Goal: Task Accomplishment & Management: Manage account settings

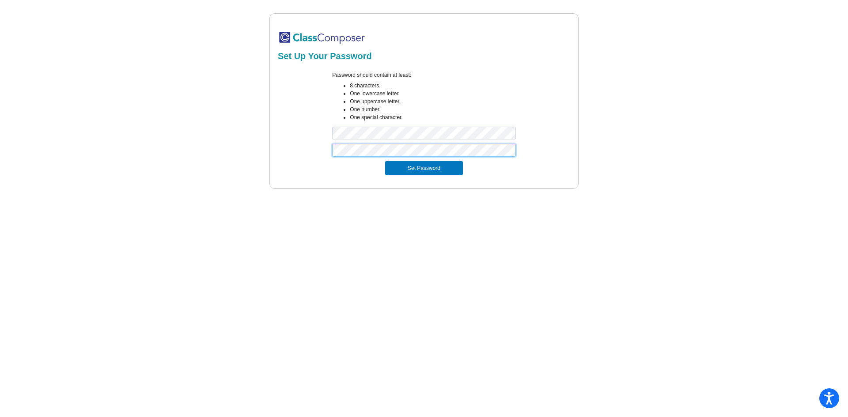
click at [385, 161] on button "Set Password" at bounding box center [424, 168] width 78 height 14
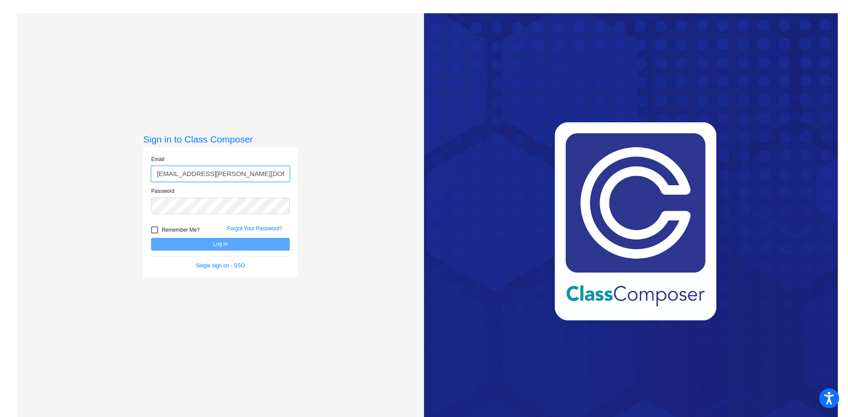
type input "[EMAIL_ADDRESS][PERSON_NAME][DOMAIN_NAME]"
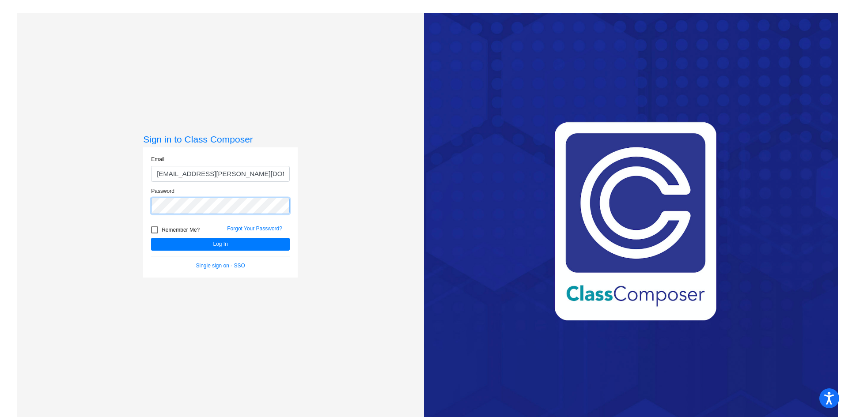
click at [151, 238] on button "Log In" at bounding box center [220, 244] width 139 height 13
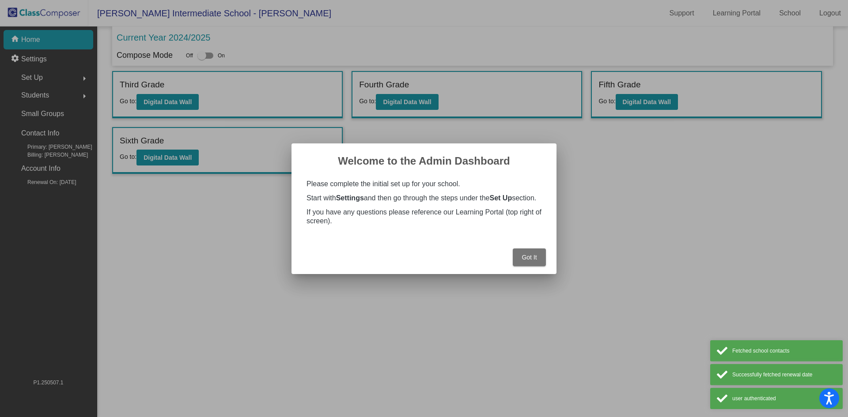
click at [525, 265] on button "Got It" at bounding box center [529, 258] width 33 height 18
